Goal: Task Accomplishment & Management: Manage account settings

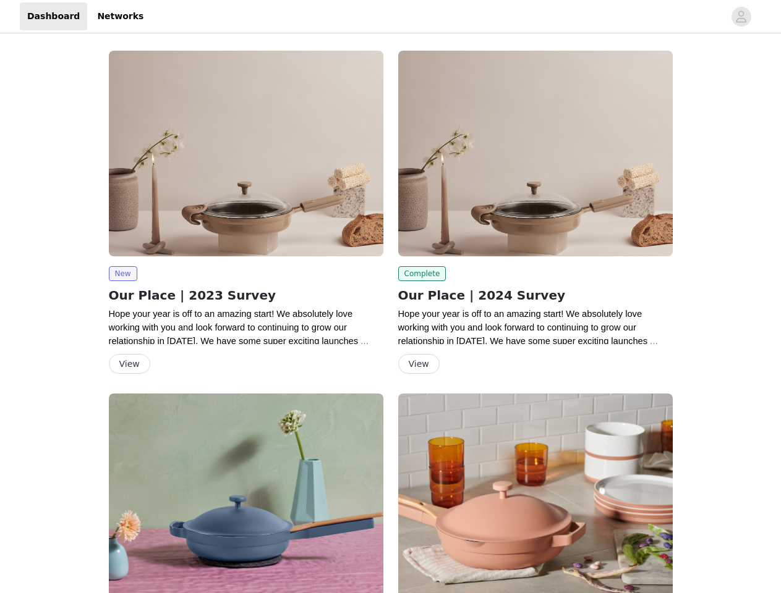
click at [391, 297] on div "Complete Our Place | 2024 Survey Hope your year is off to an amazing start! We …" at bounding box center [535, 214] width 289 height 343
click at [390, 17] on div at bounding box center [437, 16] width 573 height 28
click at [741, 17] on icon "avatar" at bounding box center [741, 17] width 12 height 20
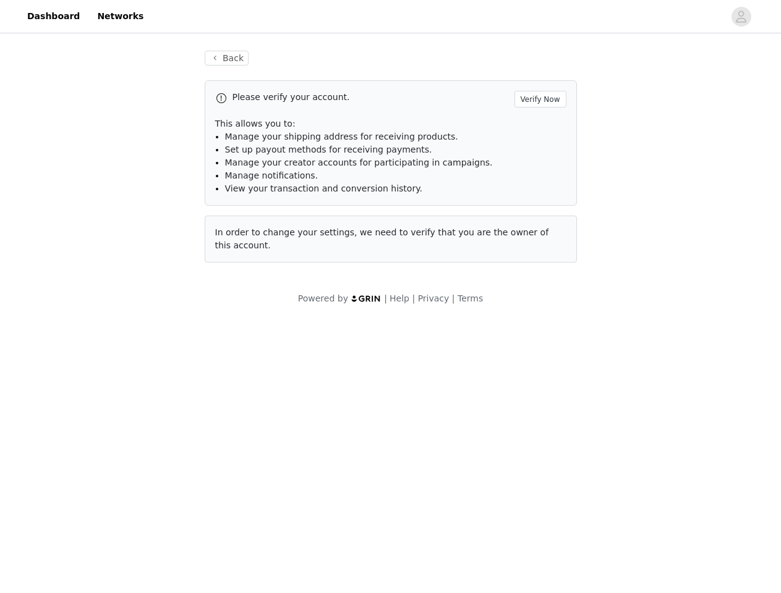
click at [122, 274] on div "Back Please verify your account. Verify Now This allows you to: Manage your shi…" at bounding box center [390, 178] width 781 height 284
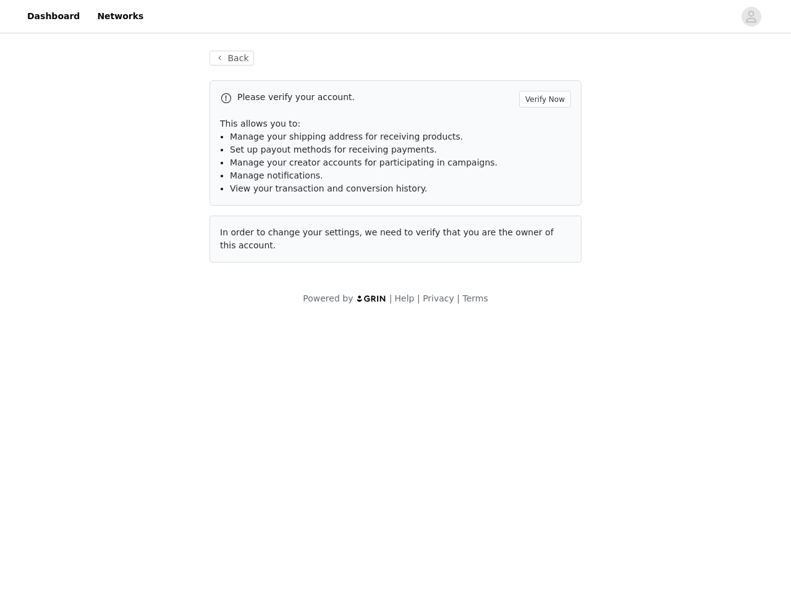
click at [129, 364] on body "Dashboard Networks Back Please verify your account. Verify Now This allows you …" at bounding box center [395, 296] width 791 height 593
click at [535, 153] on li "Set up payout methods for receiving payments." at bounding box center [400, 149] width 341 height 13
click at [420, 274] on div "Back Please verify your account. Verify Now This allows you to: Manage your shi…" at bounding box center [396, 164] width 402 height 256
click at [418, 364] on body "Dashboard Networks Back Please verify your account. Verify Now This allows you …" at bounding box center [395, 296] width 791 height 593
click at [246, 493] on body "Dashboard Networks Back Please verify your account. Verify Now This allows you …" at bounding box center [395, 296] width 791 height 593
